Goal: Find specific page/section: Find specific page/section

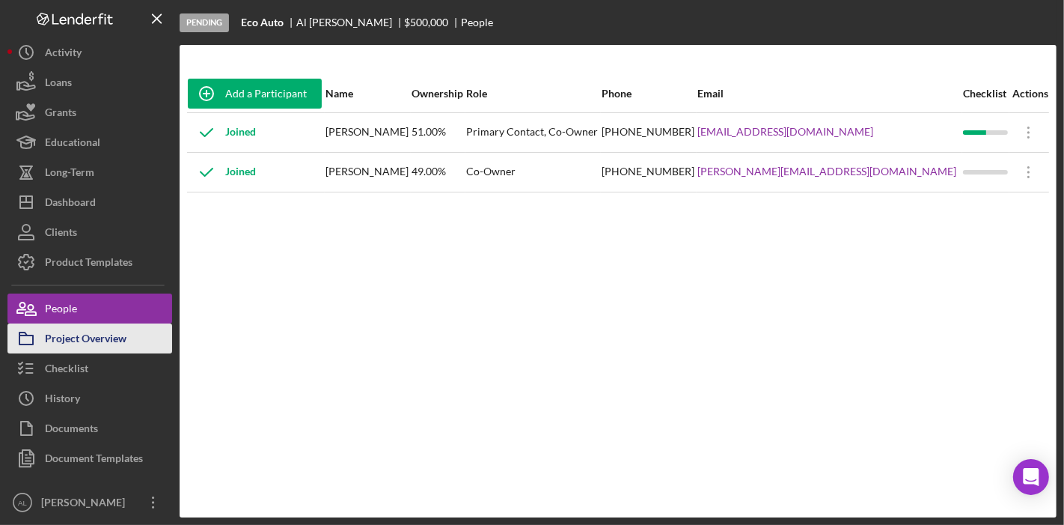
click at [113, 332] on div "Project Overview" at bounding box center [86, 340] width 82 height 34
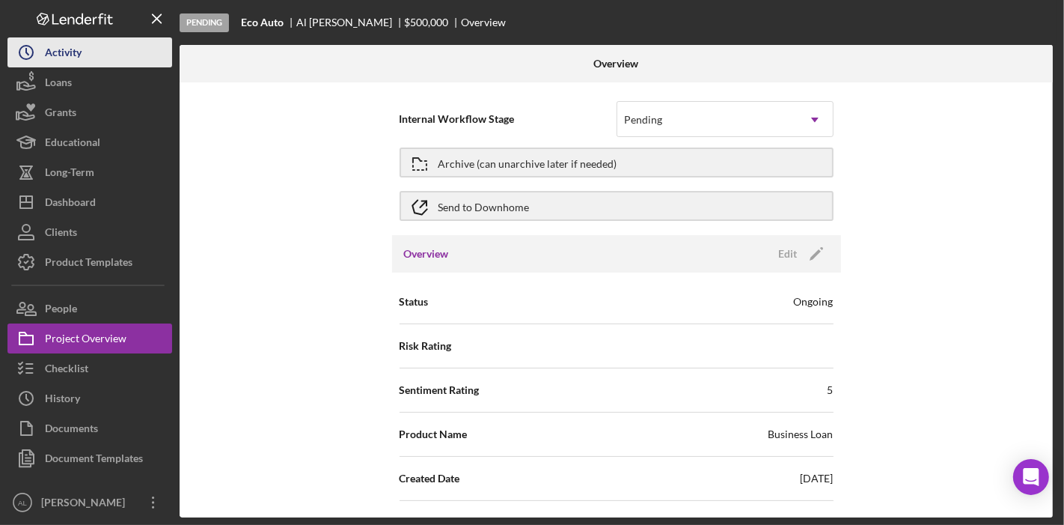
click at [69, 53] on div "Activity" at bounding box center [63, 54] width 37 height 34
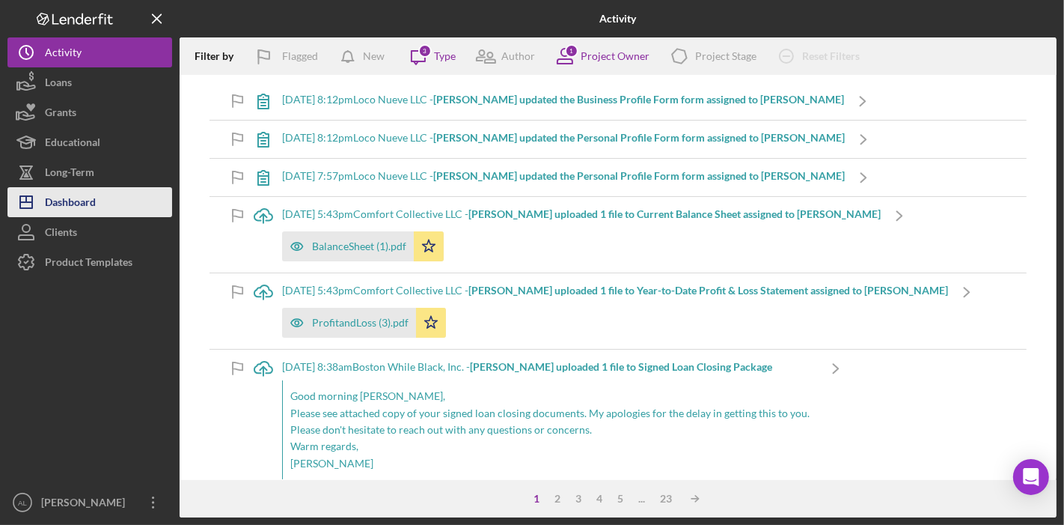
click at [128, 195] on button "Icon/Dashboard Dashboard" at bounding box center [89, 202] width 165 height 30
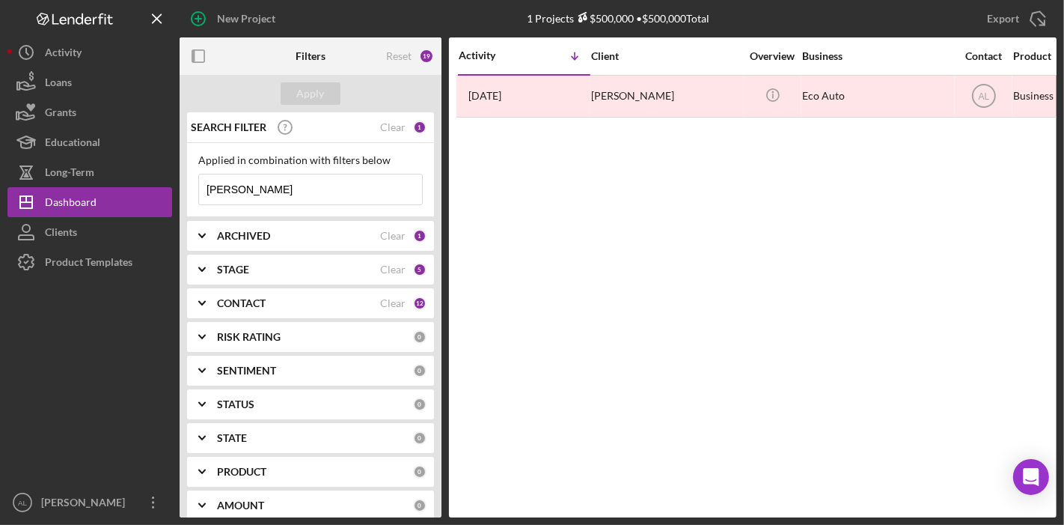
click at [315, 192] on input "[PERSON_NAME]" at bounding box center [310, 189] width 223 height 30
type input "s"
type input "oper"
click at [303, 299] on div "CONTACT" at bounding box center [298, 303] width 163 height 12
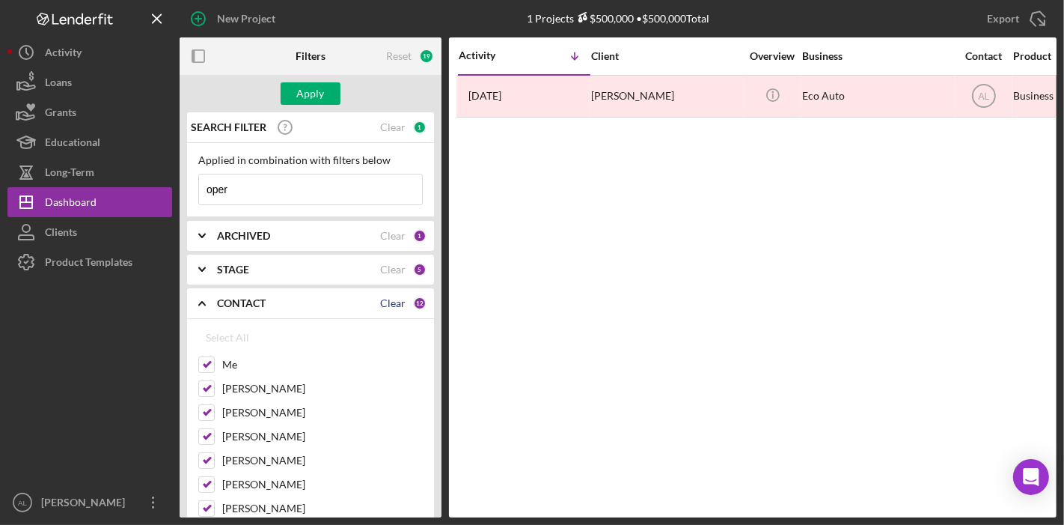
click at [380, 299] on div "Clear" at bounding box center [392, 303] width 25 height 12
checkbox input "false"
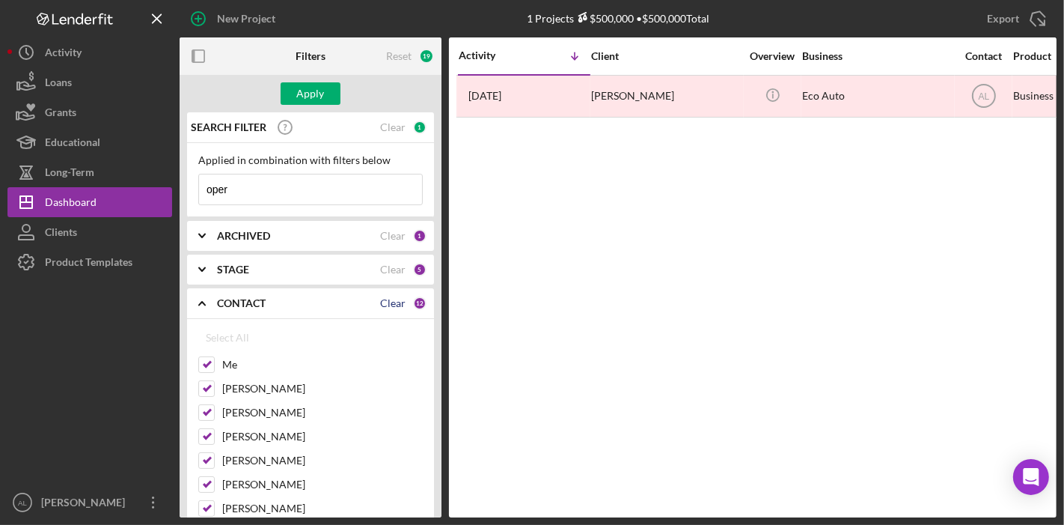
checkbox input "false"
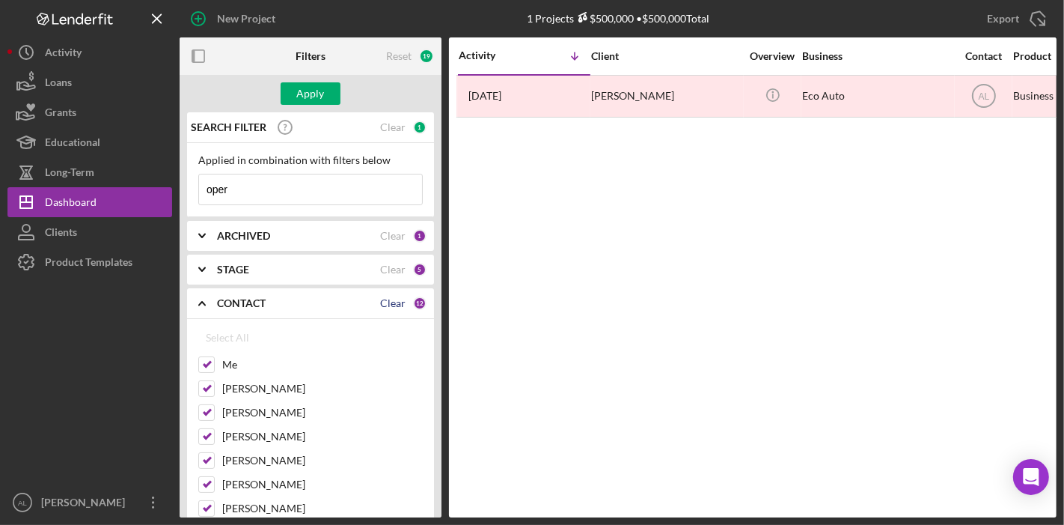
checkbox input "false"
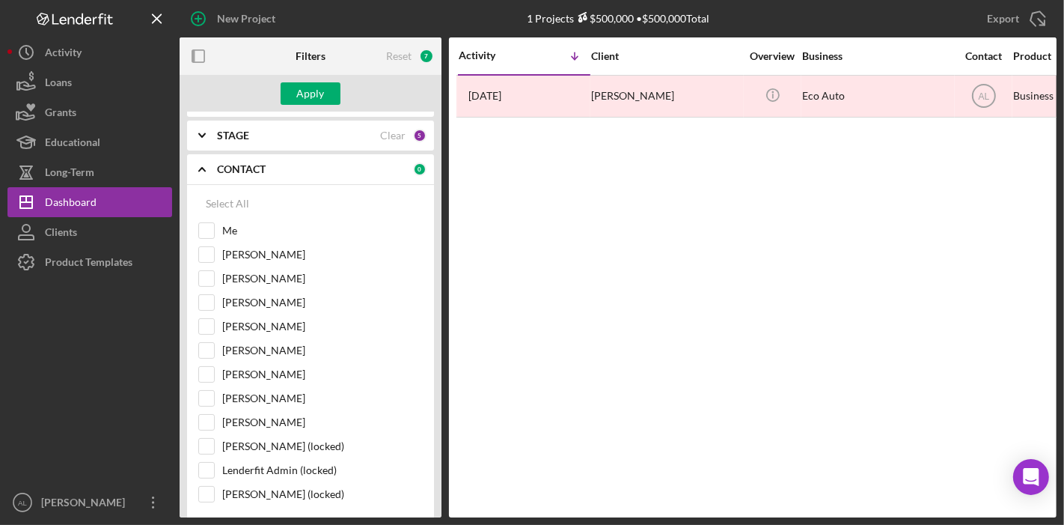
scroll to position [148, 0]
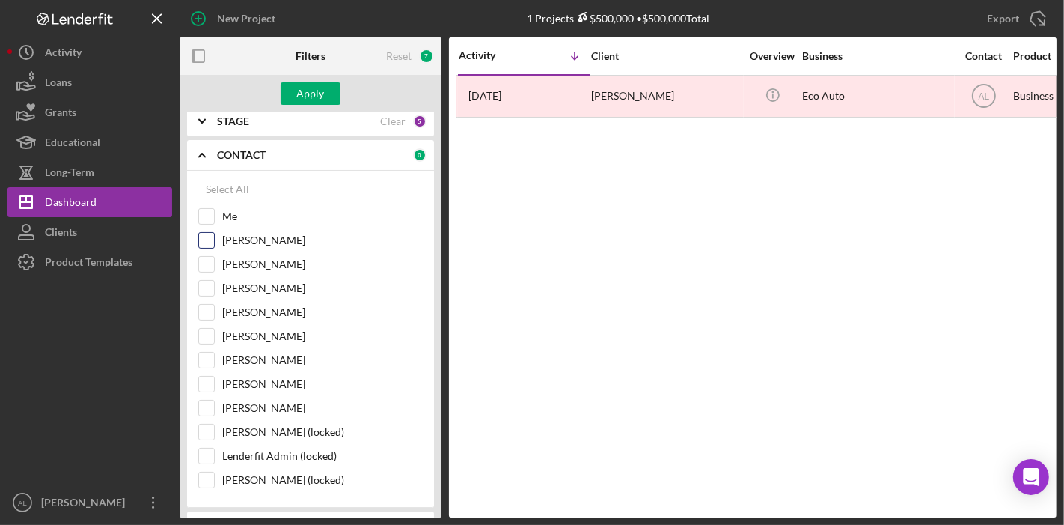
click at [211, 240] on input "[PERSON_NAME]" at bounding box center [206, 240] width 15 height 15
checkbox input "true"
click at [305, 88] on div "Apply" at bounding box center [311, 93] width 28 height 22
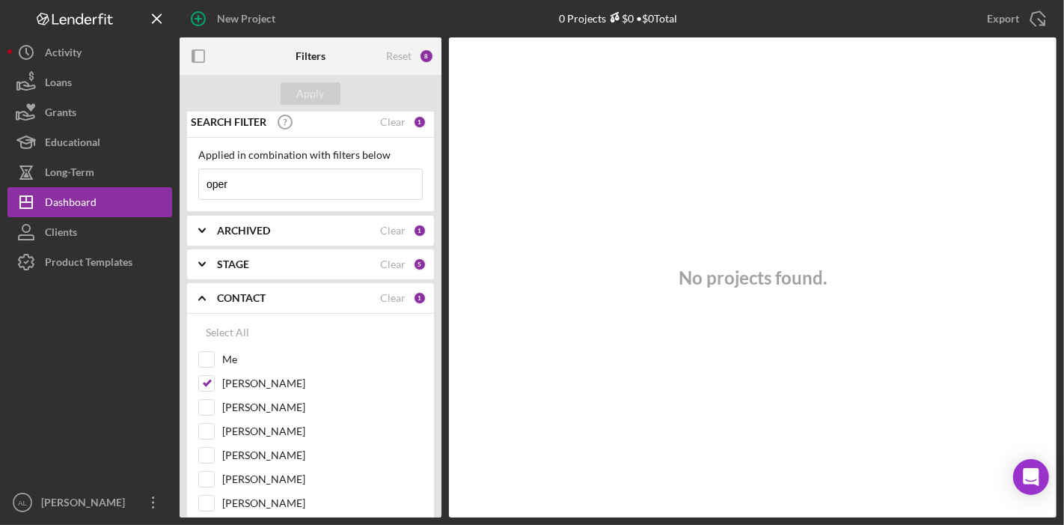
scroll to position [0, 0]
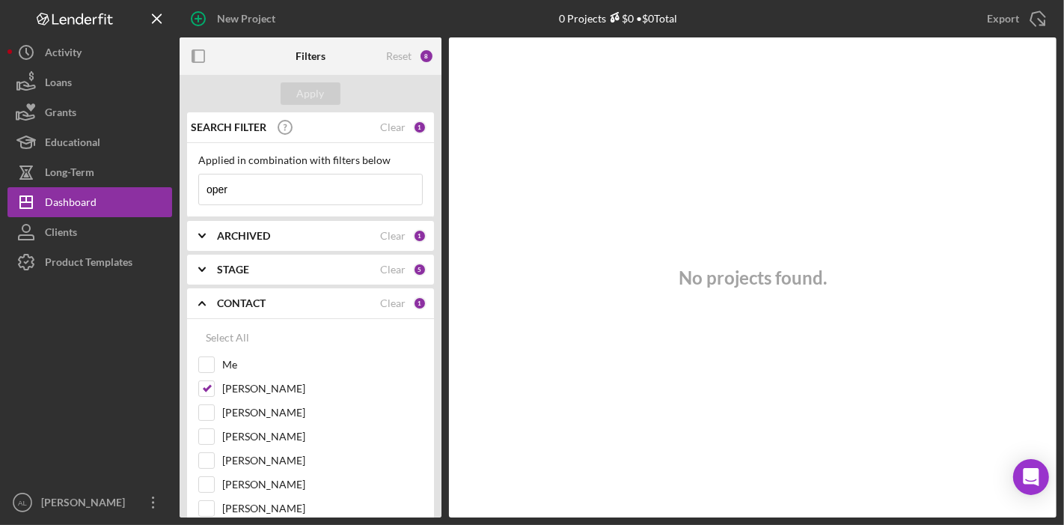
click at [296, 266] on div "STAGE" at bounding box center [298, 269] width 163 height 12
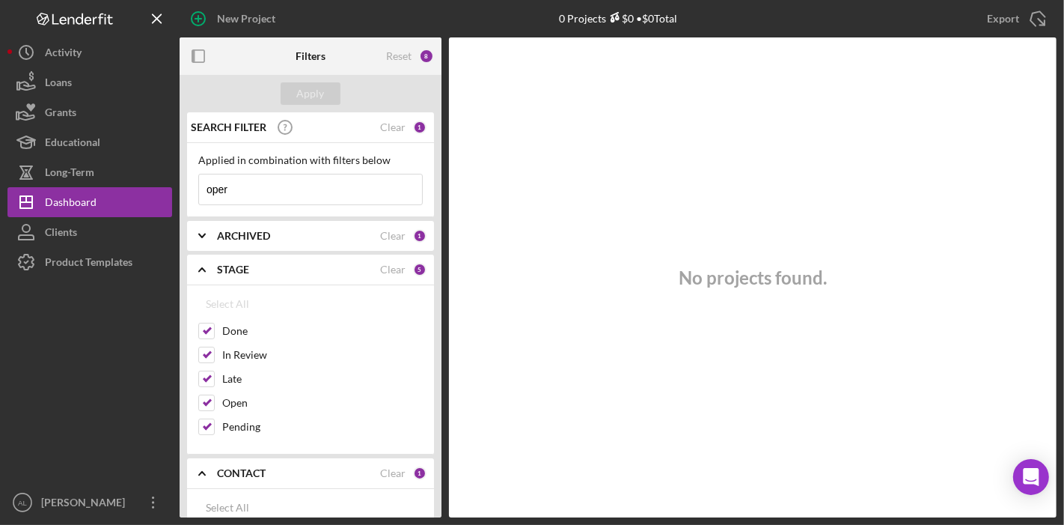
click at [278, 221] on div "ARCHIVED Clear 1" at bounding box center [322, 236] width 210 height 30
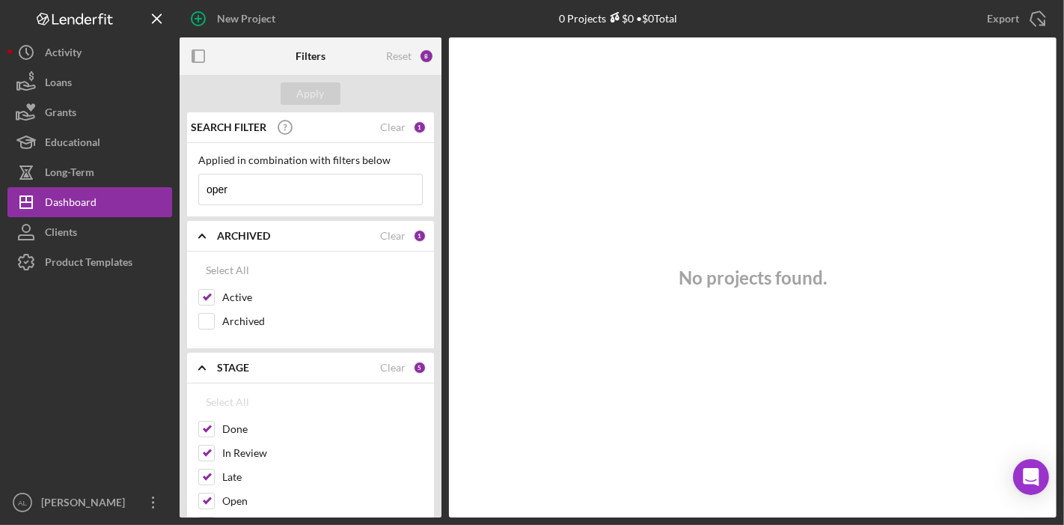
click at [369, 195] on input "oper" at bounding box center [310, 189] width 223 height 30
type input "o"
click at [369, 195] on input "junk" at bounding box center [310, 189] width 223 height 30
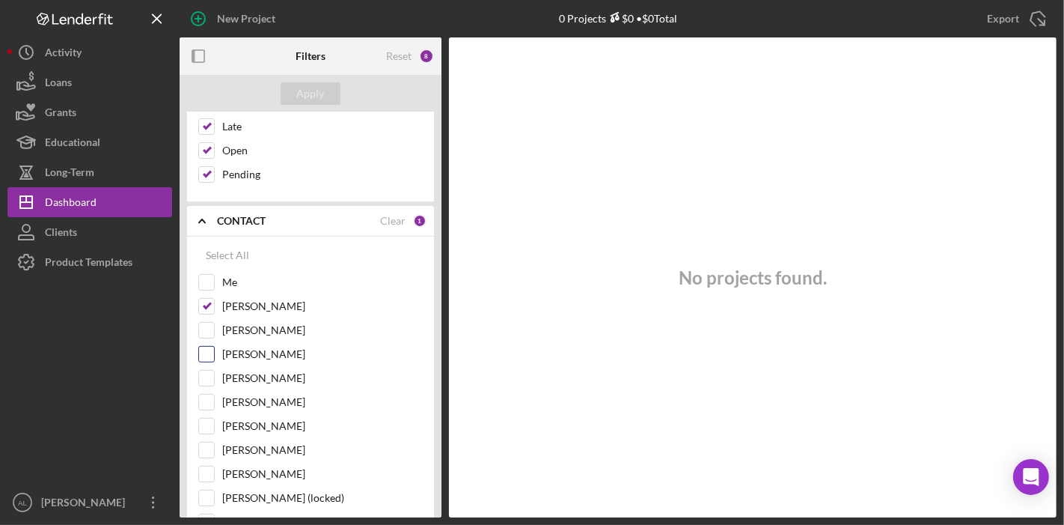
scroll to position [353, 0]
type input "junk"
click at [211, 323] on input "[PERSON_NAME]" at bounding box center [206, 327] width 15 height 15
checkbox input "true"
click at [305, 98] on div "Apply" at bounding box center [311, 93] width 28 height 22
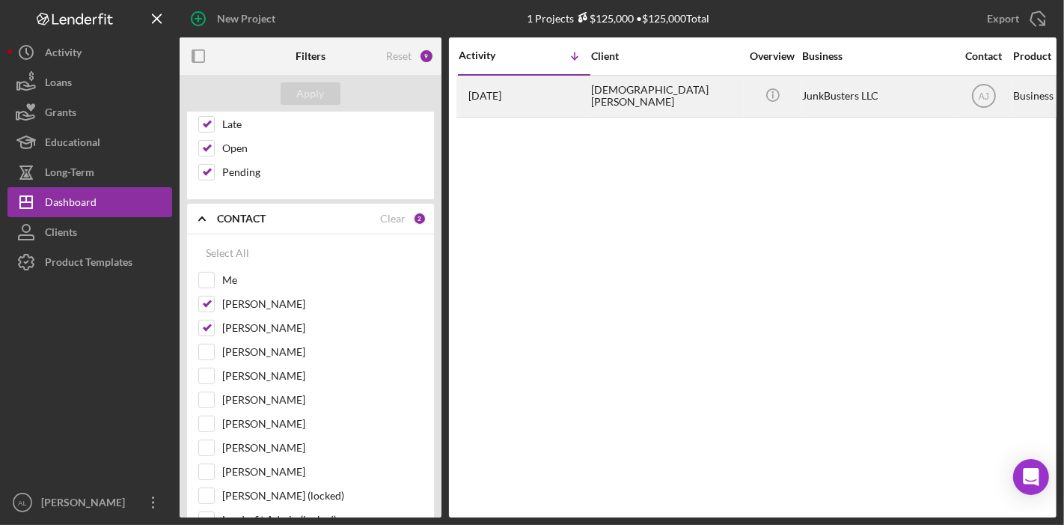
click at [821, 93] on div "JunkBusters LLC" at bounding box center [877, 96] width 150 height 40
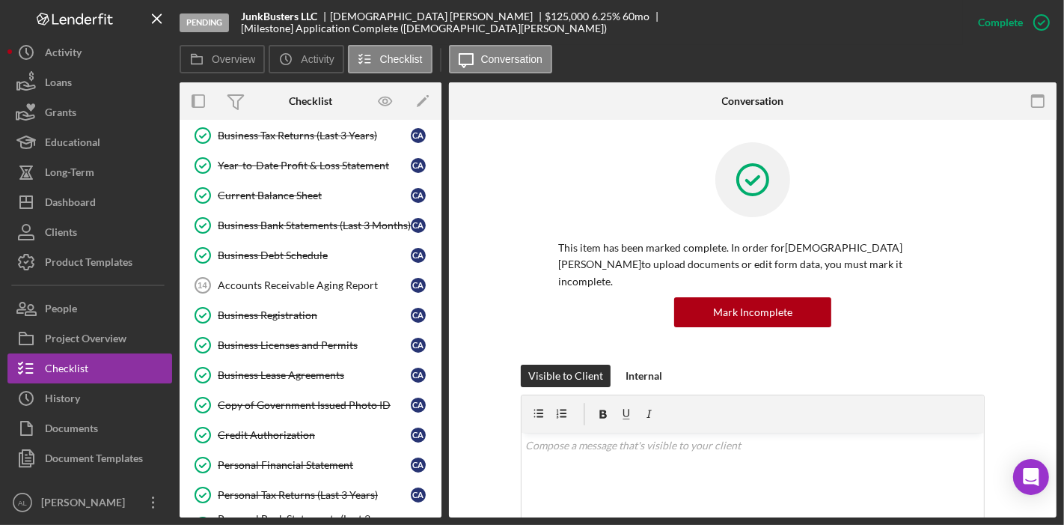
scroll to position [424, 0]
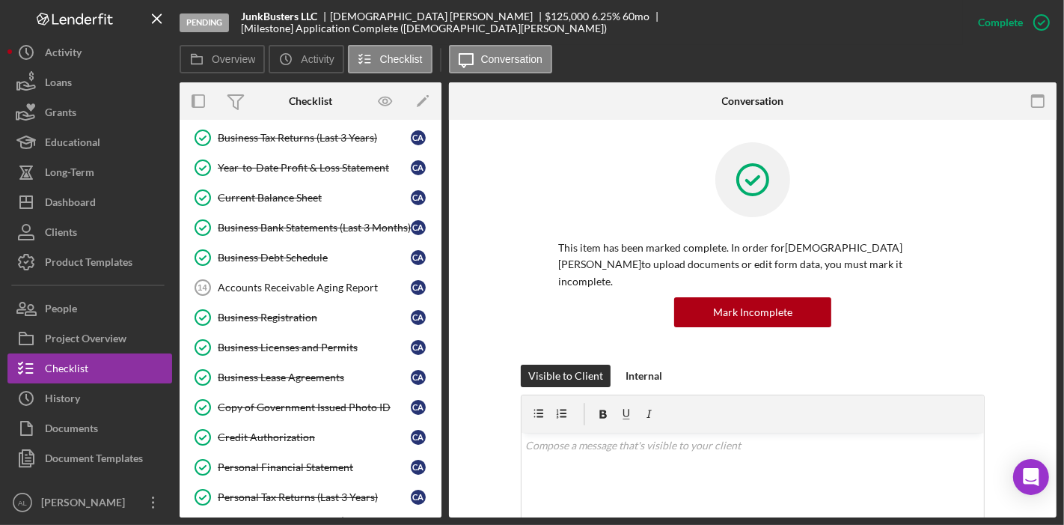
drag, startPoint x: 441, startPoint y: 298, endPoint x: 441, endPoint y: 290, distance: 8.2
click at [441, 290] on div "Icon/Expander Application 25 / 31 Populate Data from Salesforce Populate Data f…" at bounding box center [311, 318] width 262 height 397
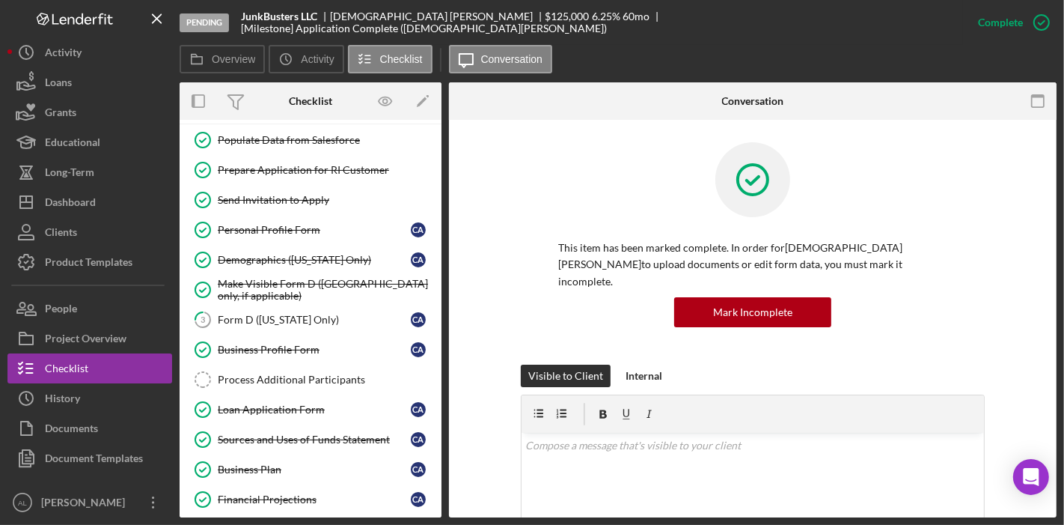
scroll to position [0, 0]
